Goal: Find specific page/section: Find specific page/section

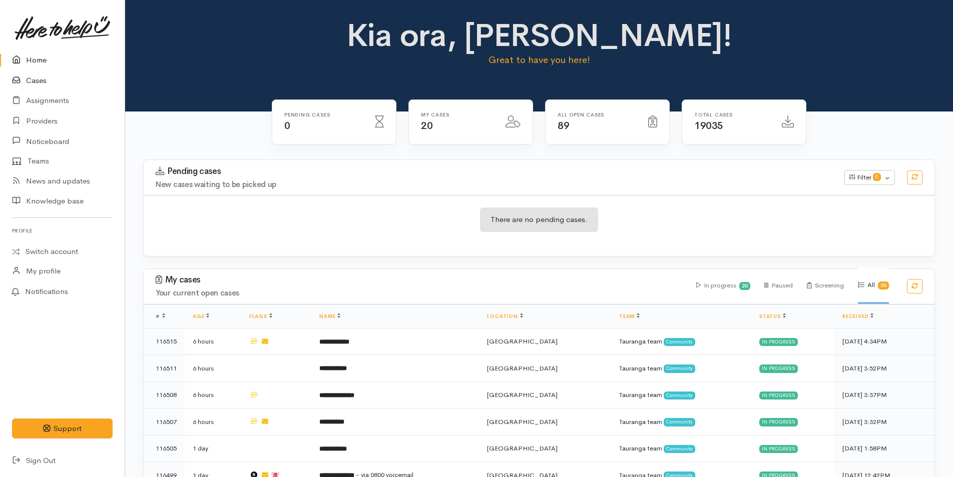
click at [37, 76] on link "Cases" at bounding box center [62, 81] width 125 height 21
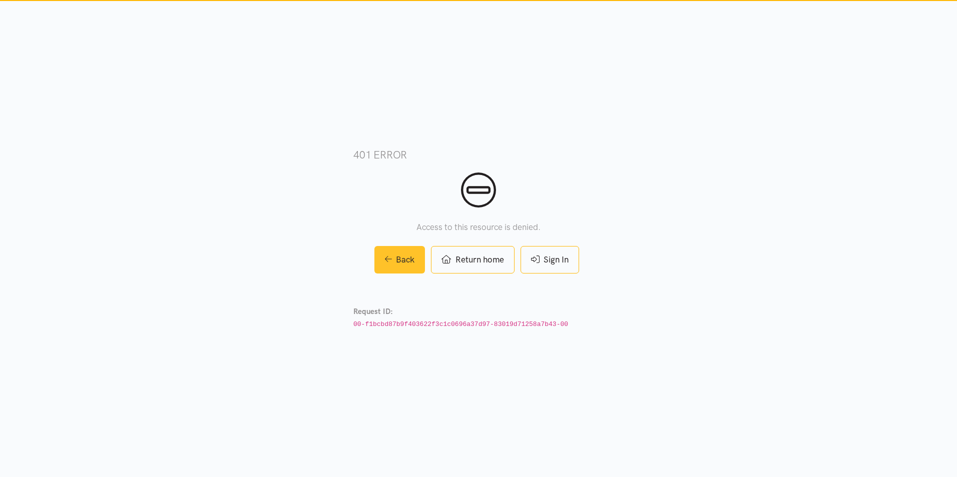
click at [408, 260] on link "Back" at bounding box center [399, 260] width 51 height 28
click at [398, 255] on link "Back" at bounding box center [399, 260] width 51 height 28
